Goal: Task Accomplishment & Management: Manage account settings

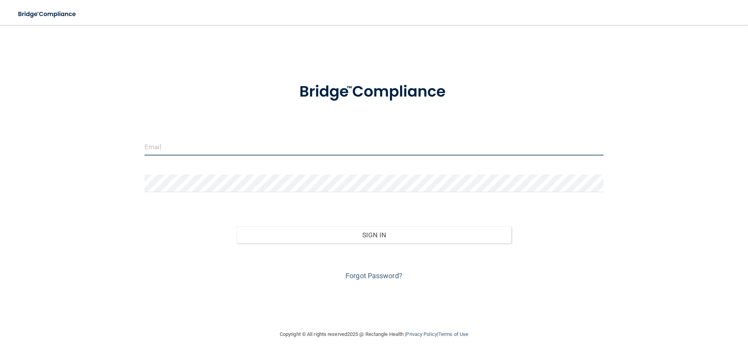
click at [268, 144] on input "email" at bounding box center [373, 147] width 459 height 18
type input "[EMAIL_ADDRESS][DOMAIN_NAME]"
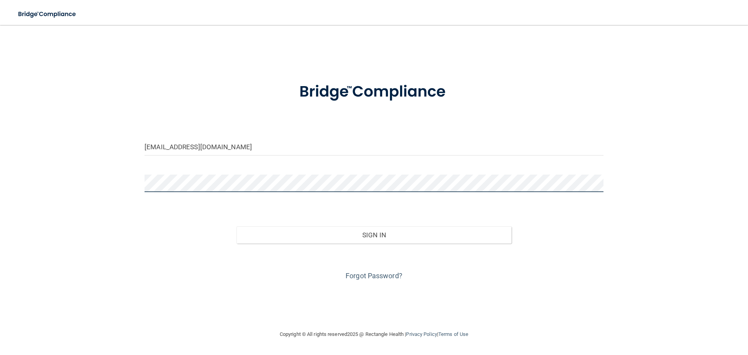
click at [236, 226] on button "Sign In" at bounding box center [373, 234] width 275 height 17
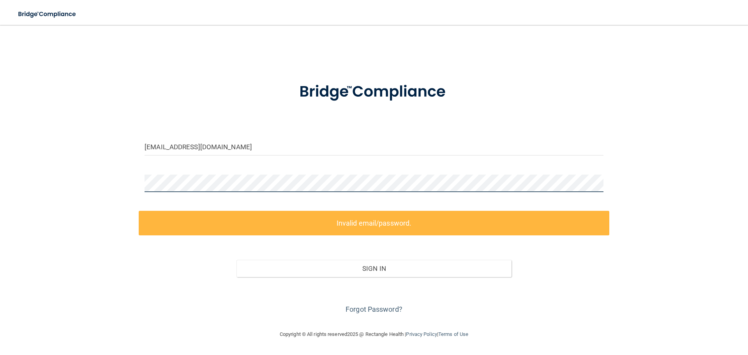
click at [60, 178] on div "[EMAIL_ADDRESS][DOMAIN_NAME] Invalid email/password. You don't have permission …" at bounding box center [374, 177] width 716 height 289
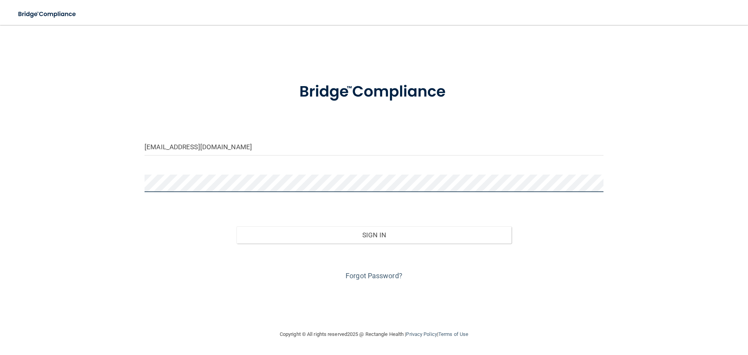
click at [236, 226] on button "Sign In" at bounding box center [373, 234] width 275 height 17
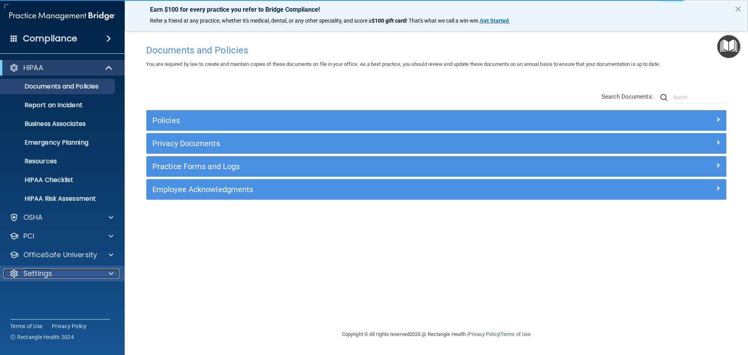
click at [45, 273] on p "Settings" at bounding box center [37, 273] width 29 height 9
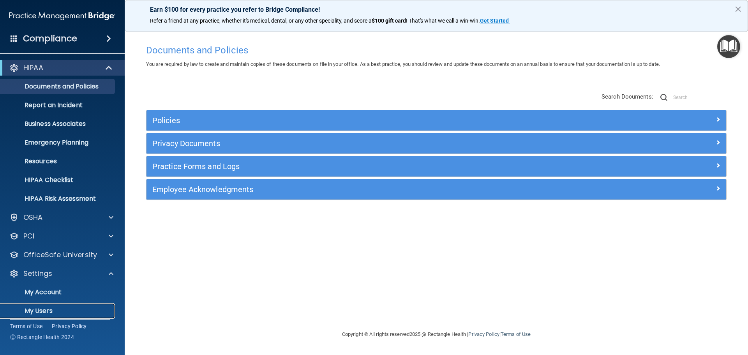
click at [46, 311] on p "My Users" at bounding box center [58, 311] width 106 height 8
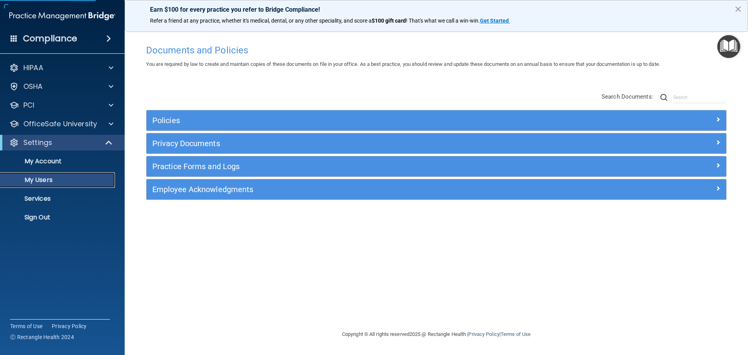
select select "20"
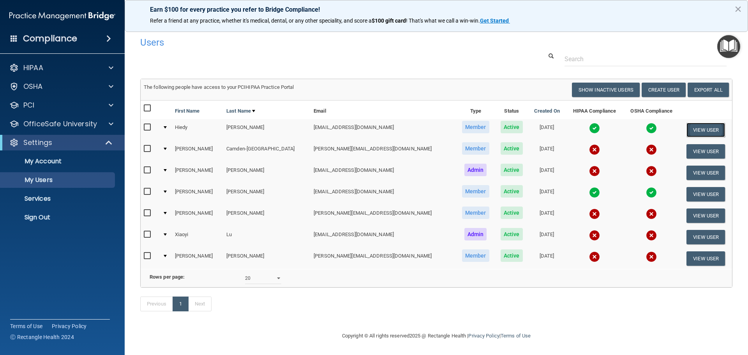
click at [695, 130] on button "View User" at bounding box center [705, 130] width 39 height 14
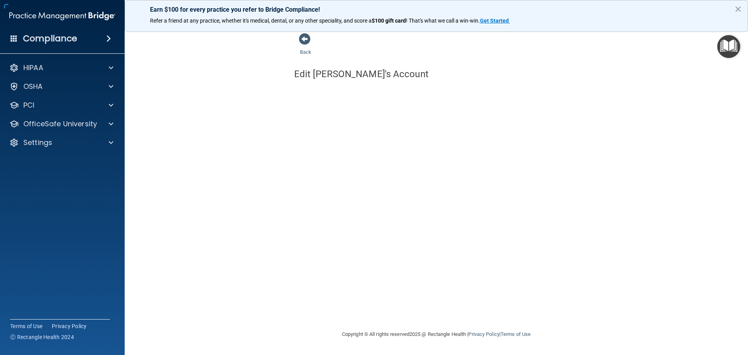
select select "practice_member"
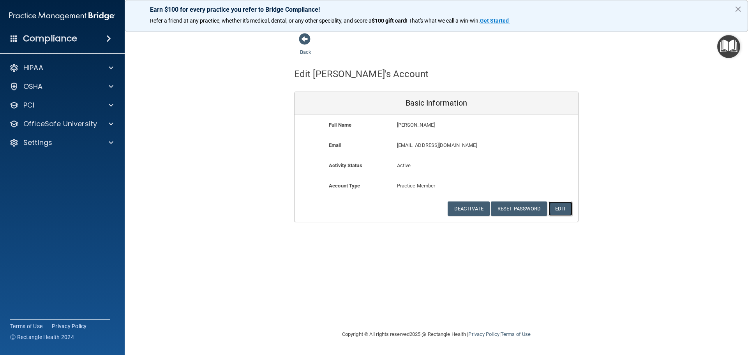
click at [566, 209] on button "Edit" at bounding box center [560, 208] width 24 height 14
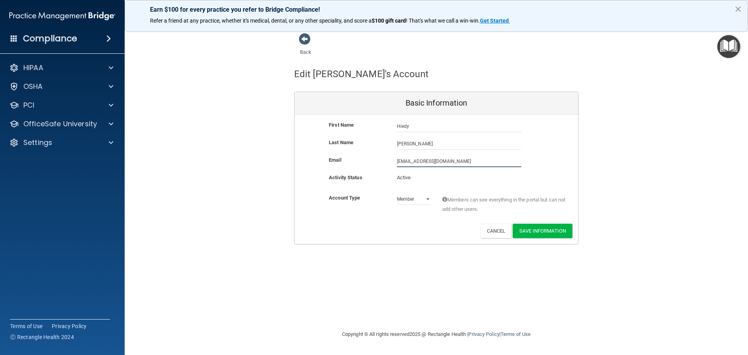
click at [451, 160] on input "[EMAIL_ADDRESS][DOMAIN_NAME]" at bounding box center [459, 161] width 124 height 12
drag, startPoint x: 451, startPoint y: 160, endPoint x: 354, endPoint y: 162, distance: 97.0
click at [352, 157] on div "Email [EMAIL_ADDRESS][DOMAIN_NAME] [PERSON_NAME][EMAIL_ADDRESS][DOMAIN_NAME]" at bounding box center [435, 161] width 283 height 12
paste input "[EMAIL_ADDRESS]"
type input "[EMAIL_ADDRESS][DOMAIN_NAME]"
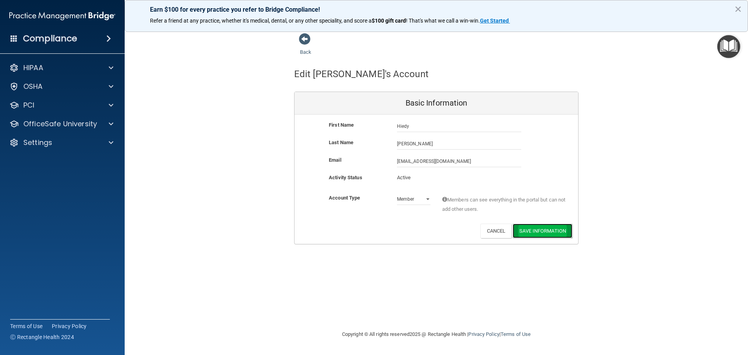
click at [560, 229] on button "Save Information" at bounding box center [542, 231] width 60 height 14
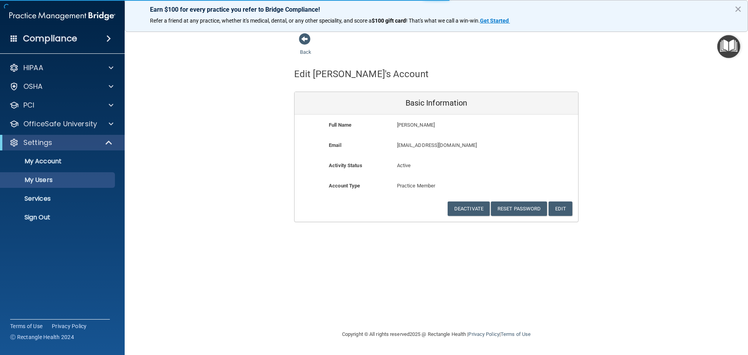
select select "20"
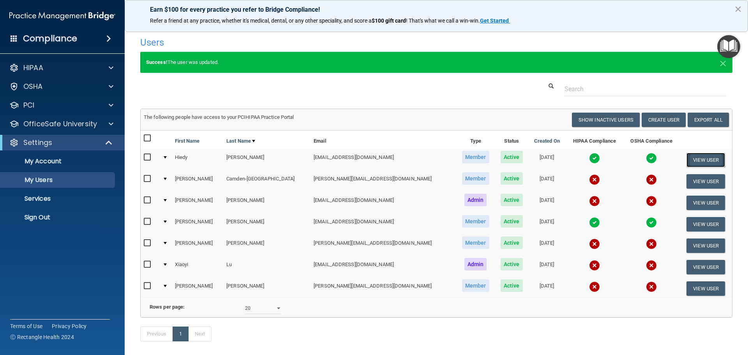
click at [702, 158] on button "View User" at bounding box center [705, 160] width 39 height 14
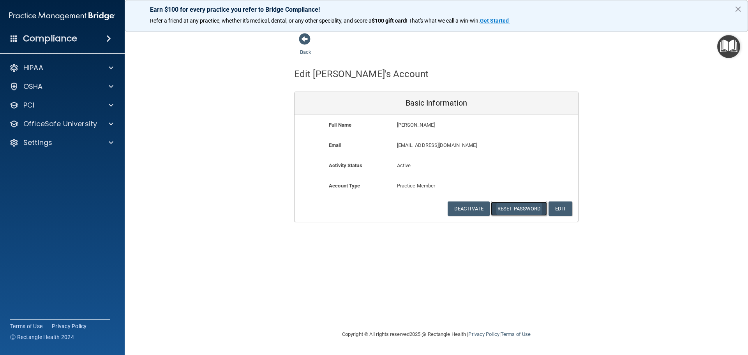
click at [526, 206] on button "Reset Password" at bounding box center [519, 208] width 56 height 14
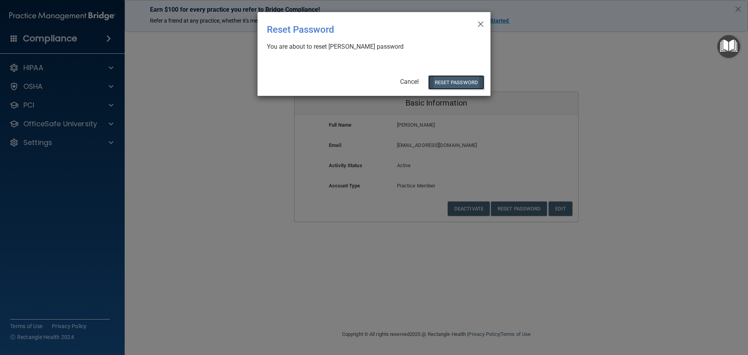
click at [470, 83] on button "Reset Password" at bounding box center [456, 82] width 56 height 14
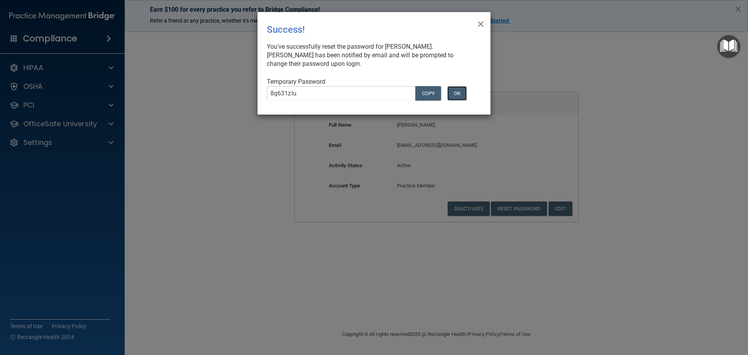
click at [462, 95] on button "OK" at bounding box center [456, 93] width 19 height 14
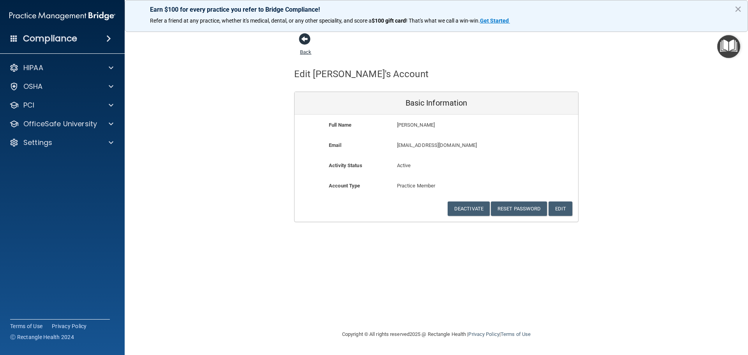
click at [305, 40] on span at bounding box center [305, 39] width 12 height 12
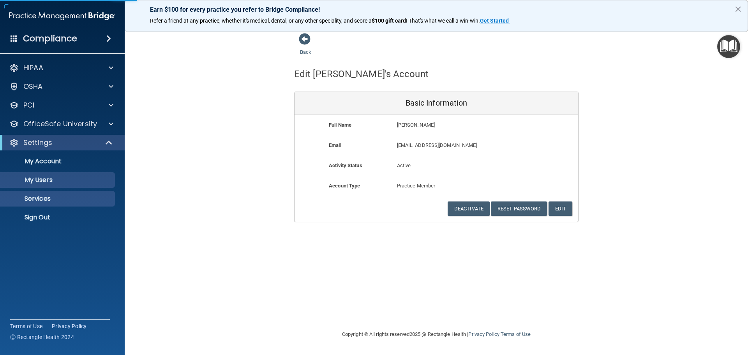
select select "20"
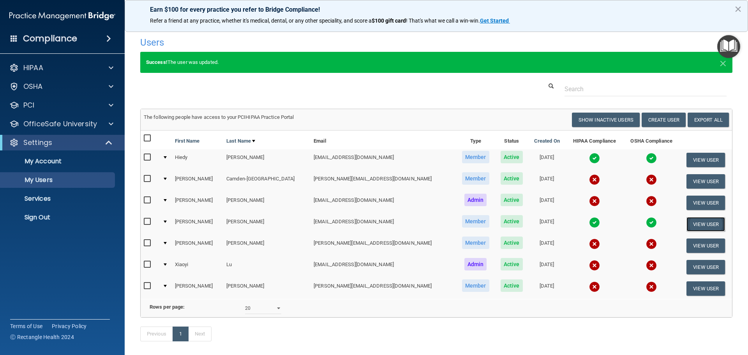
click at [699, 222] on button "View User" at bounding box center [705, 224] width 39 height 14
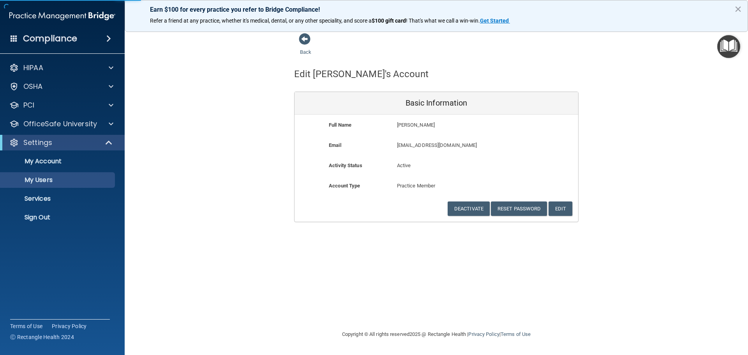
select select "20"
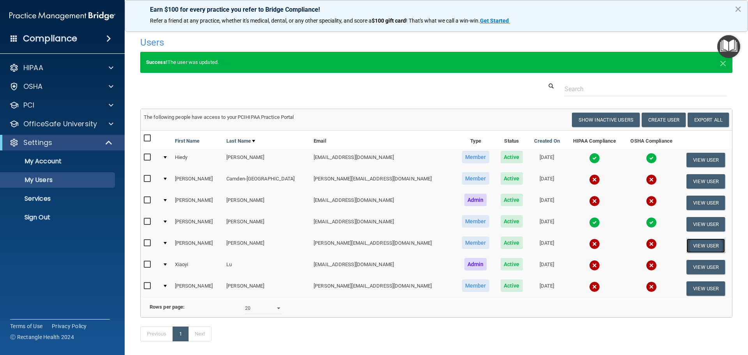
click at [703, 243] on button "View User" at bounding box center [705, 245] width 39 height 14
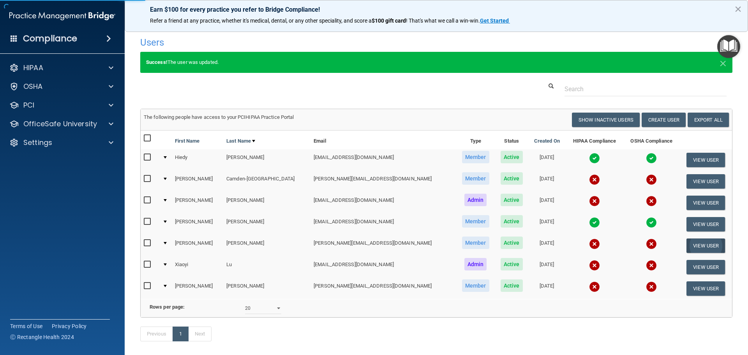
select select "practice_member"
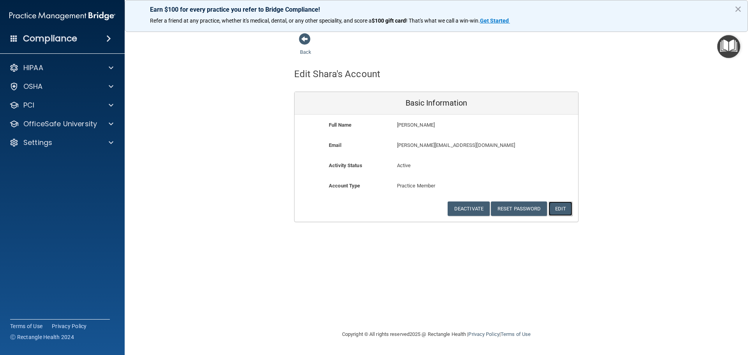
click at [565, 208] on button "Edit" at bounding box center [560, 208] width 24 height 14
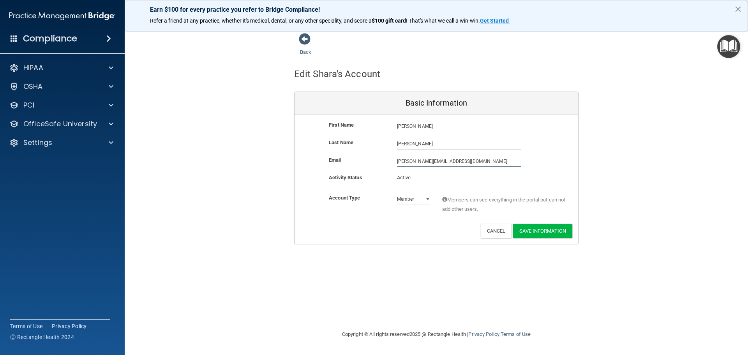
click at [455, 160] on input "[PERSON_NAME][EMAIL_ADDRESS][DOMAIN_NAME]" at bounding box center [459, 161] width 124 height 12
drag, startPoint x: 455, startPoint y: 160, endPoint x: 374, endPoint y: 160, distance: 80.6
click at [374, 160] on div "Email [PERSON_NAME][EMAIL_ADDRESS][DOMAIN_NAME] [PERSON_NAME][EMAIL_ADDRESS][DO…" at bounding box center [435, 161] width 283 height 12
paste input "[EMAIL_ADDRESS]"
type input "[EMAIL_ADDRESS][DOMAIN_NAME]"
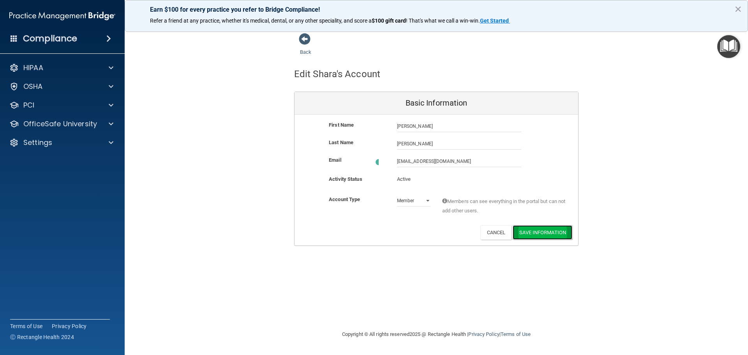
click at [554, 231] on button "Save Information" at bounding box center [542, 232] width 60 height 14
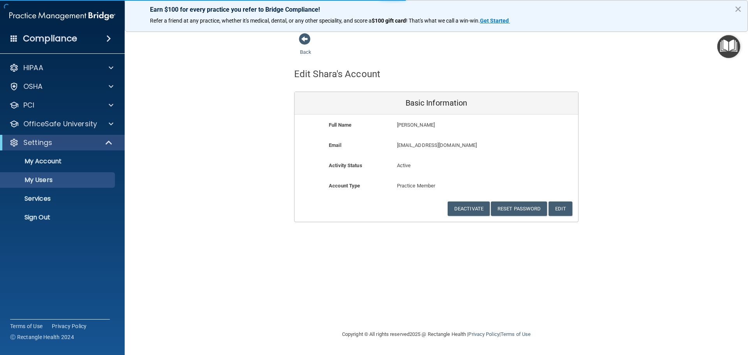
select select "20"
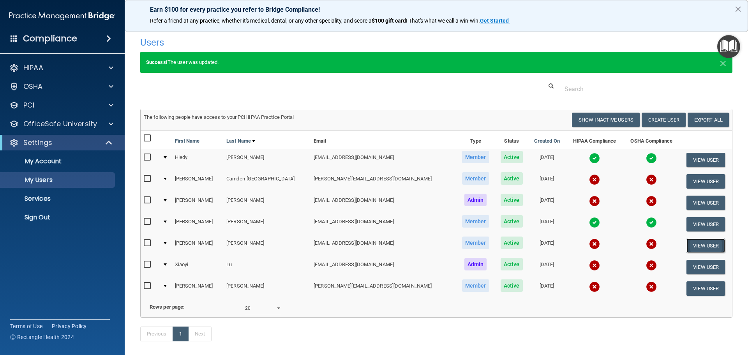
click at [697, 241] on button "View User" at bounding box center [705, 245] width 39 height 14
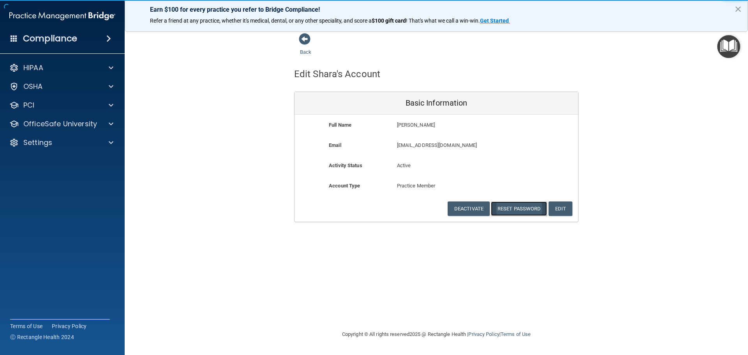
click at [509, 205] on button "Reset Password" at bounding box center [519, 208] width 56 height 14
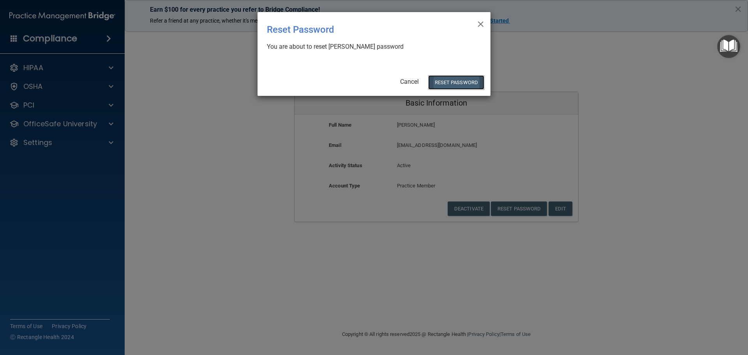
click at [455, 80] on button "Reset Password" at bounding box center [456, 82] width 56 height 14
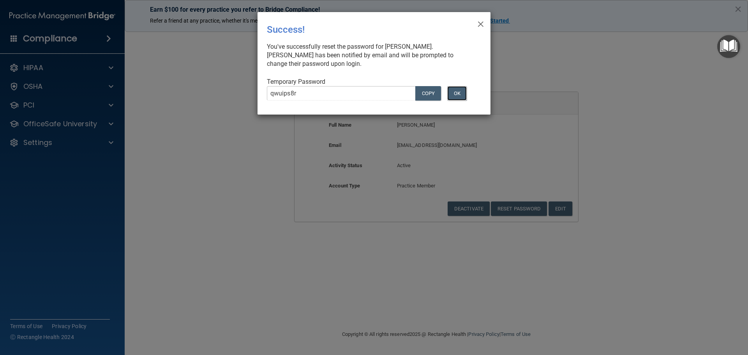
click at [459, 95] on button "OK" at bounding box center [456, 93] width 19 height 14
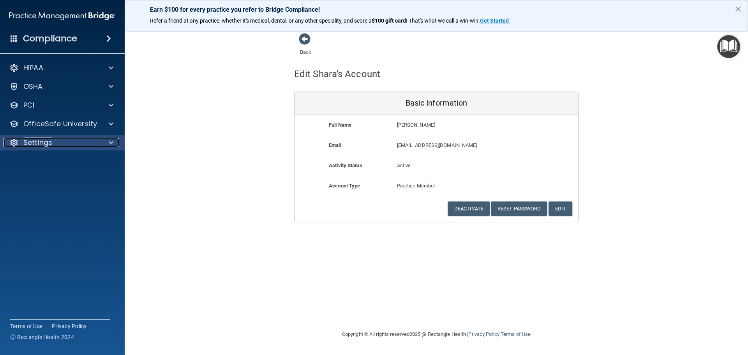
click at [33, 139] on p "Settings" at bounding box center [37, 142] width 29 height 9
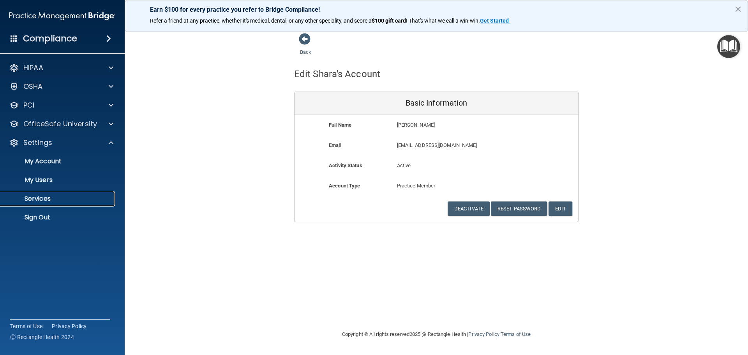
click at [42, 197] on p "Services" at bounding box center [58, 199] width 106 height 8
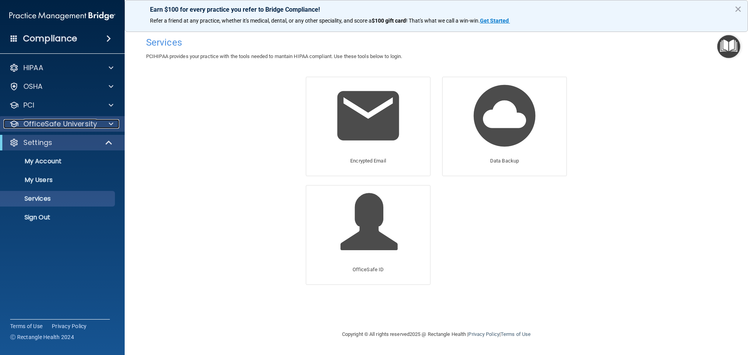
click at [48, 127] on p "OfficeSafe University" at bounding box center [60, 123] width 74 height 9
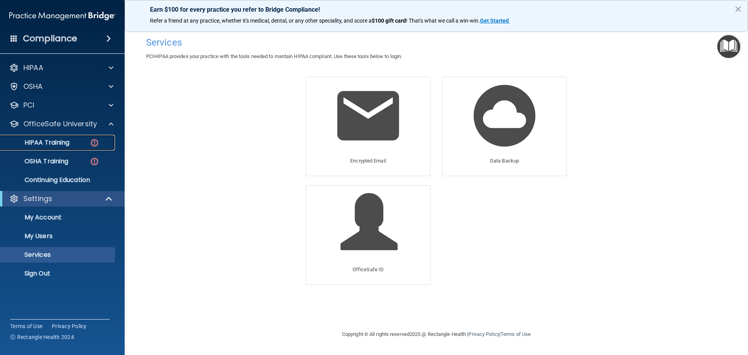
click at [51, 144] on p "HIPAA Training" at bounding box center [37, 143] width 64 height 8
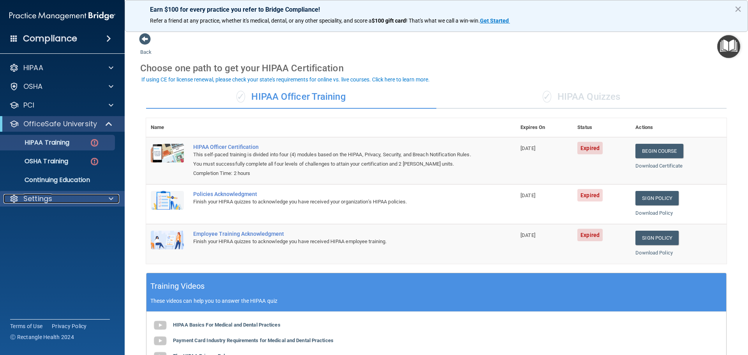
click at [49, 197] on p "Settings" at bounding box center [37, 198] width 29 height 9
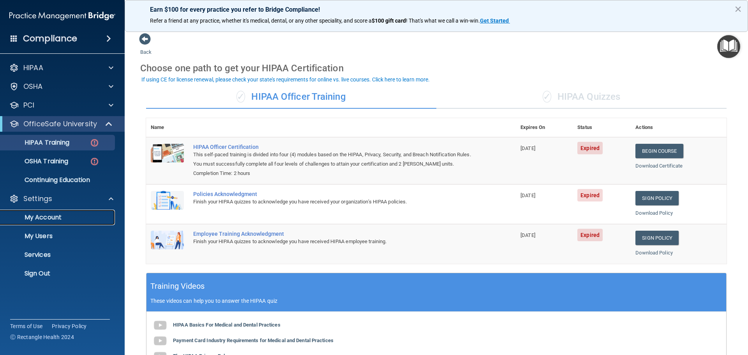
click at [56, 219] on p "My Account" at bounding box center [58, 217] width 106 height 8
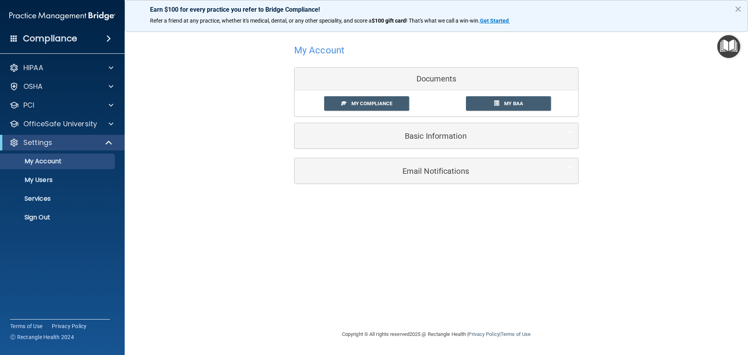
click at [77, 268] on div "Compliance HIPAA Documents and Policies Report an Incident Business Associates …" at bounding box center [62, 177] width 125 height 355
click at [46, 197] on p "Services" at bounding box center [58, 199] width 106 height 8
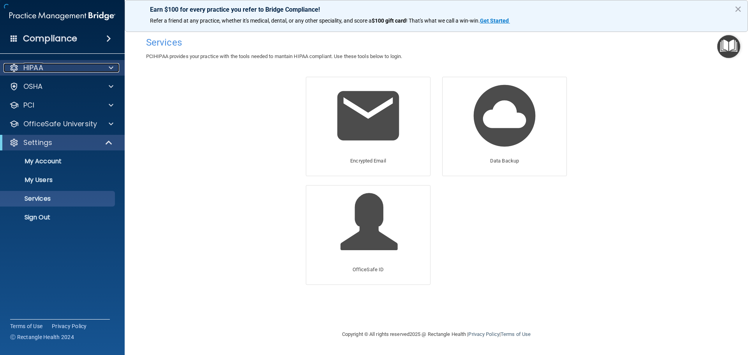
click at [41, 68] on p "HIPAA" at bounding box center [33, 67] width 20 height 9
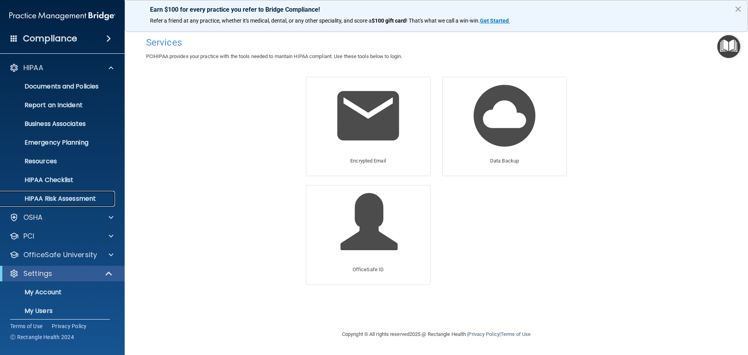
click at [79, 202] on p "HIPAA Risk Assessment" at bounding box center [58, 199] width 106 height 8
